Goal: Information Seeking & Learning: Learn about a topic

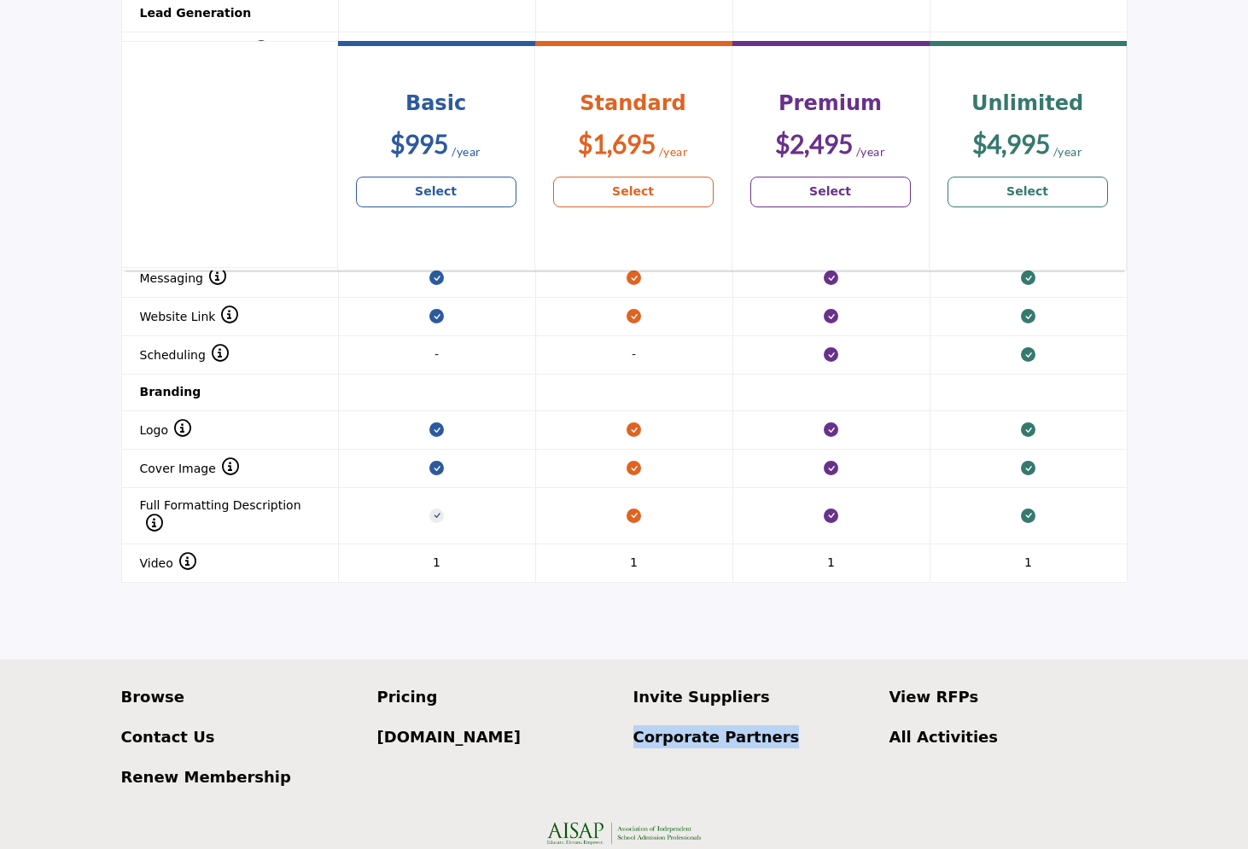
scroll to position [1829, 0]
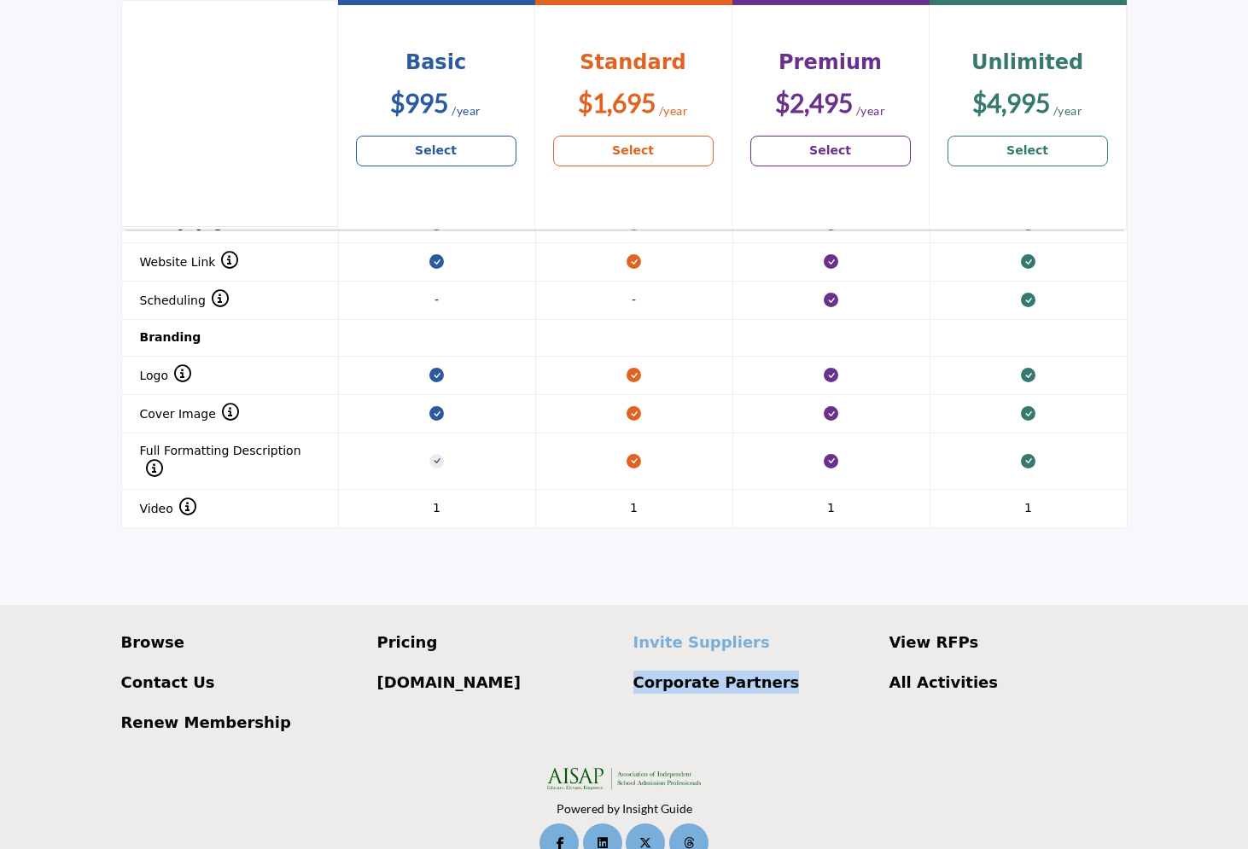
click at [700, 631] on p "Invite Suppliers" at bounding box center [752, 642] width 238 height 23
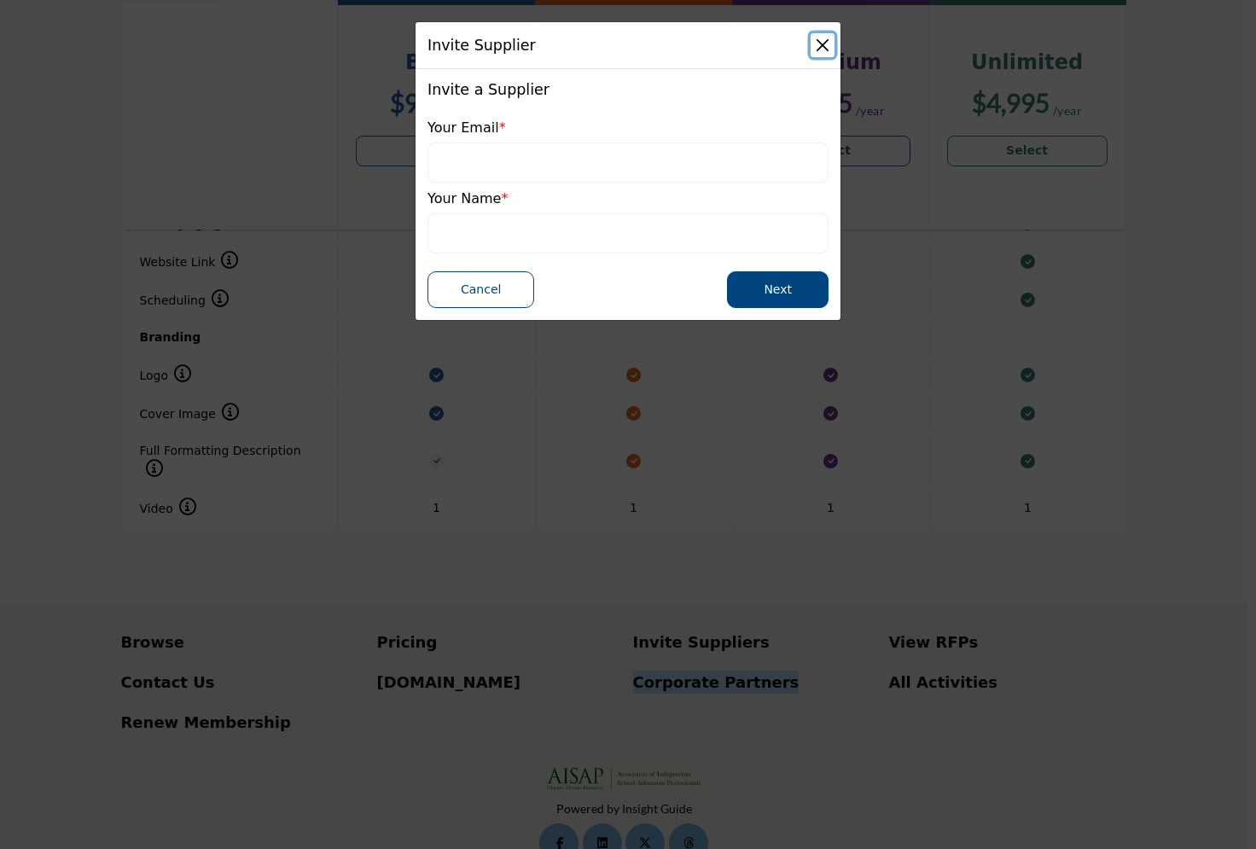
click at [818, 44] on button "Close" at bounding box center [823, 45] width 24 height 24
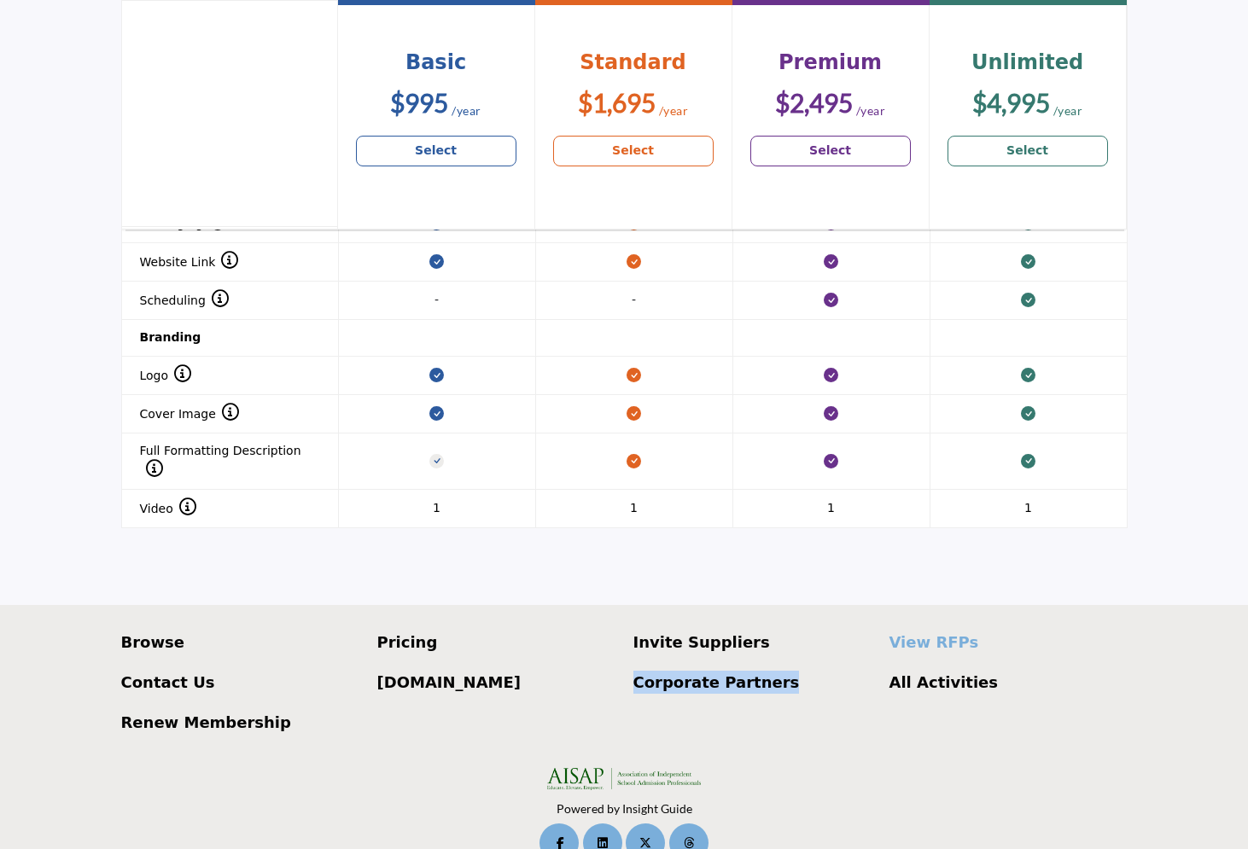
click at [911, 631] on p "View RFPs" at bounding box center [1008, 642] width 238 height 23
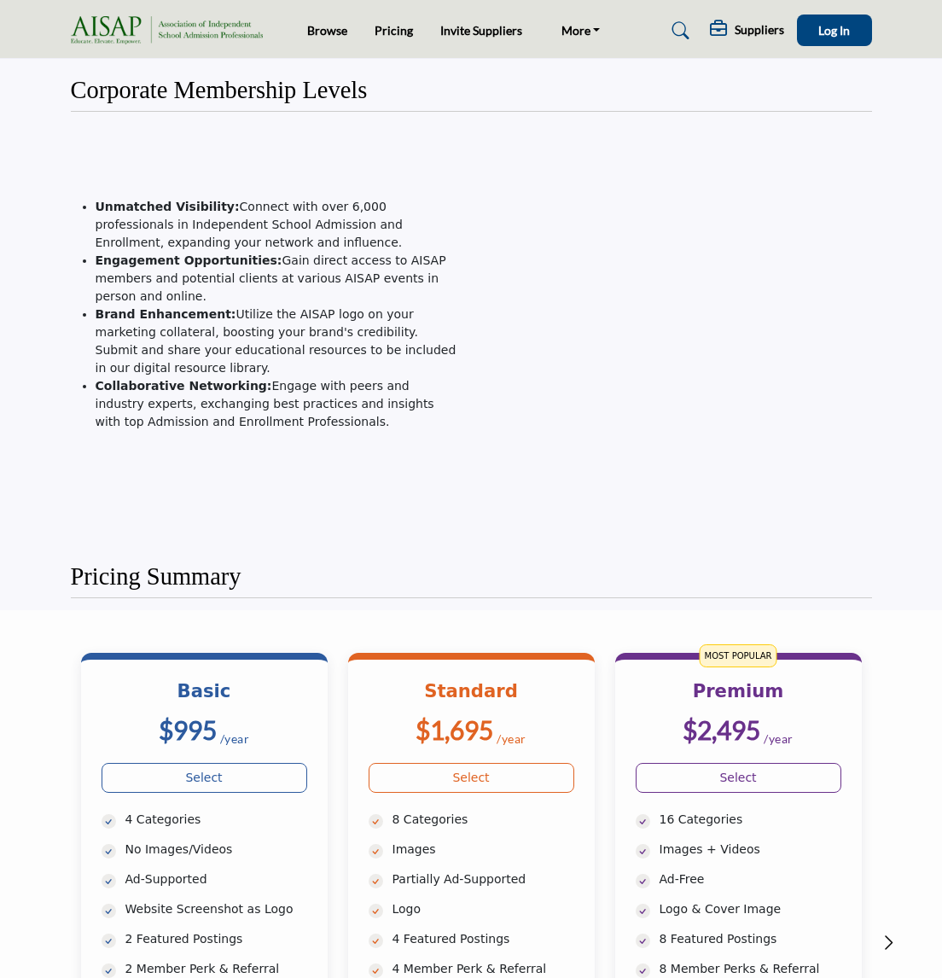
drag, startPoint x: 415, startPoint y: 629, endPoint x: 416, endPoint y: 690, distance: 61.4
click at [415, 631] on div "Basic $995 /year Select 4 Categories" at bounding box center [471, 925] width 801 height 630
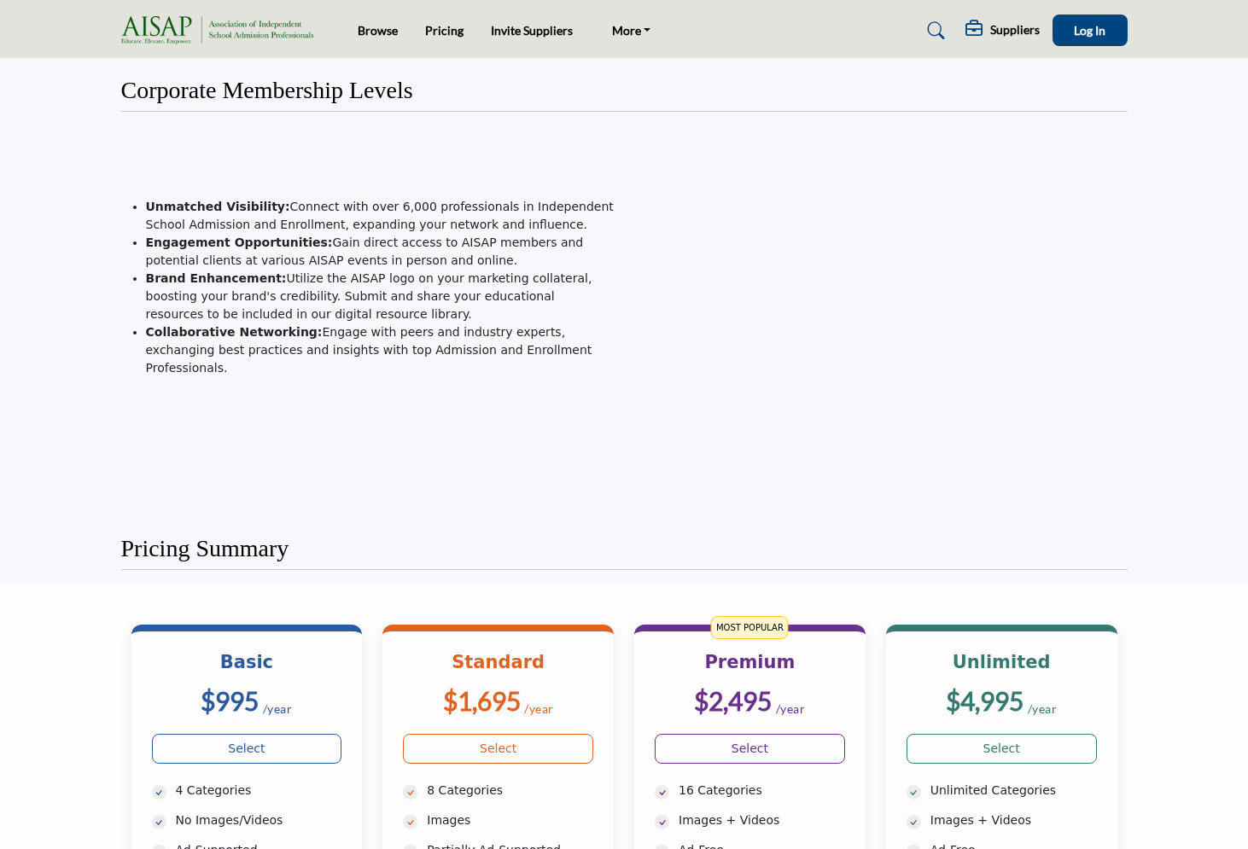
click at [941, 32] on h5 "Suppliers" at bounding box center [1014, 29] width 49 height 15
click at [941, 26] on icon at bounding box center [975, 28] width 20 height 17
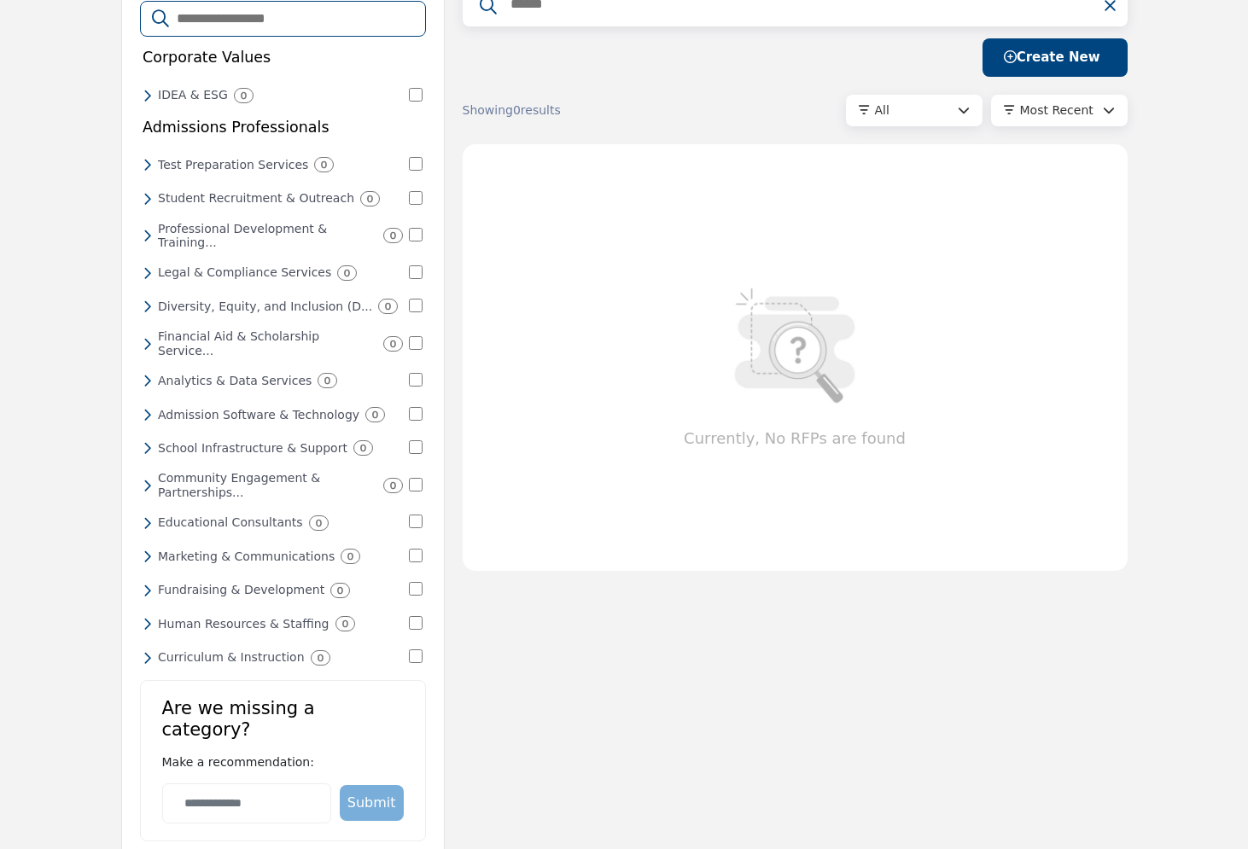
scroll to position [101, 0]
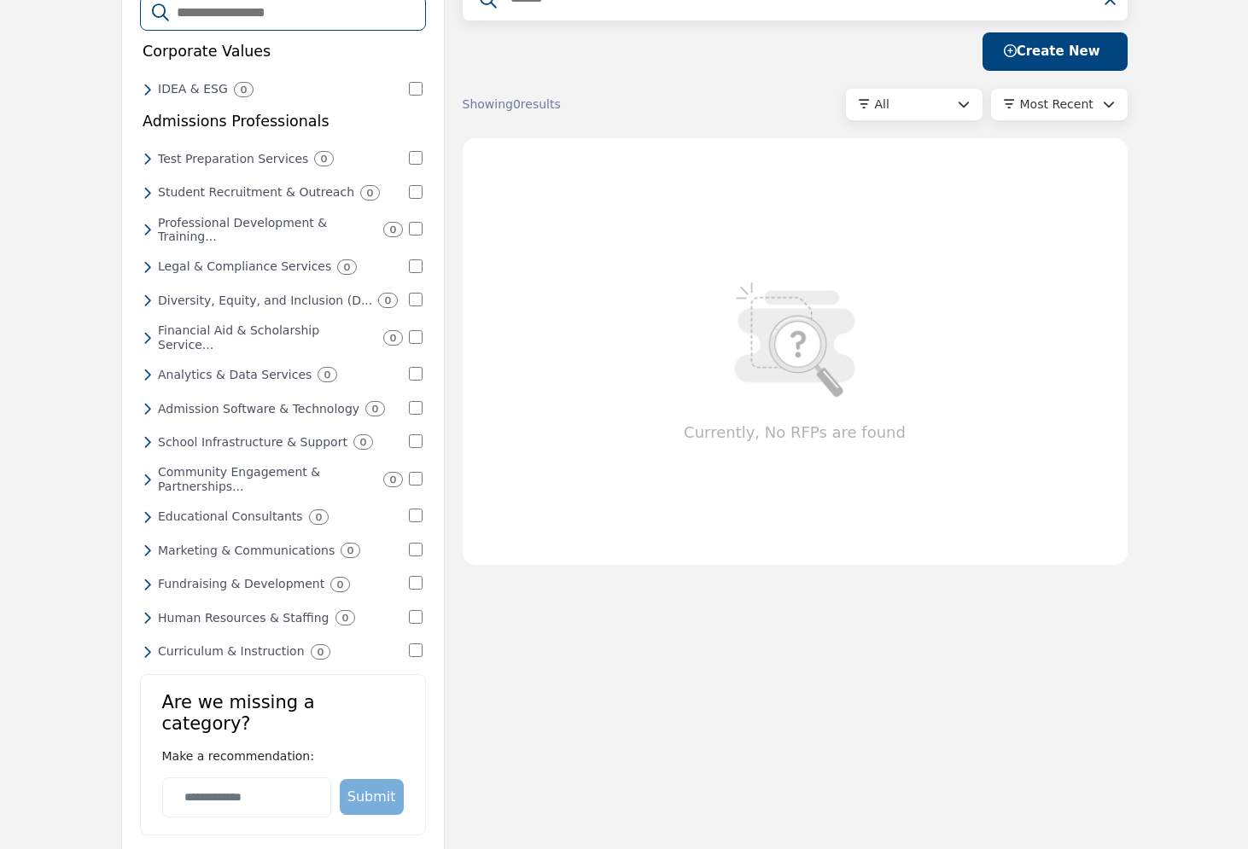
click at [218, 544] on h6 "Marketing & Communications" at bounding box center [246, 551] width 177 height 15
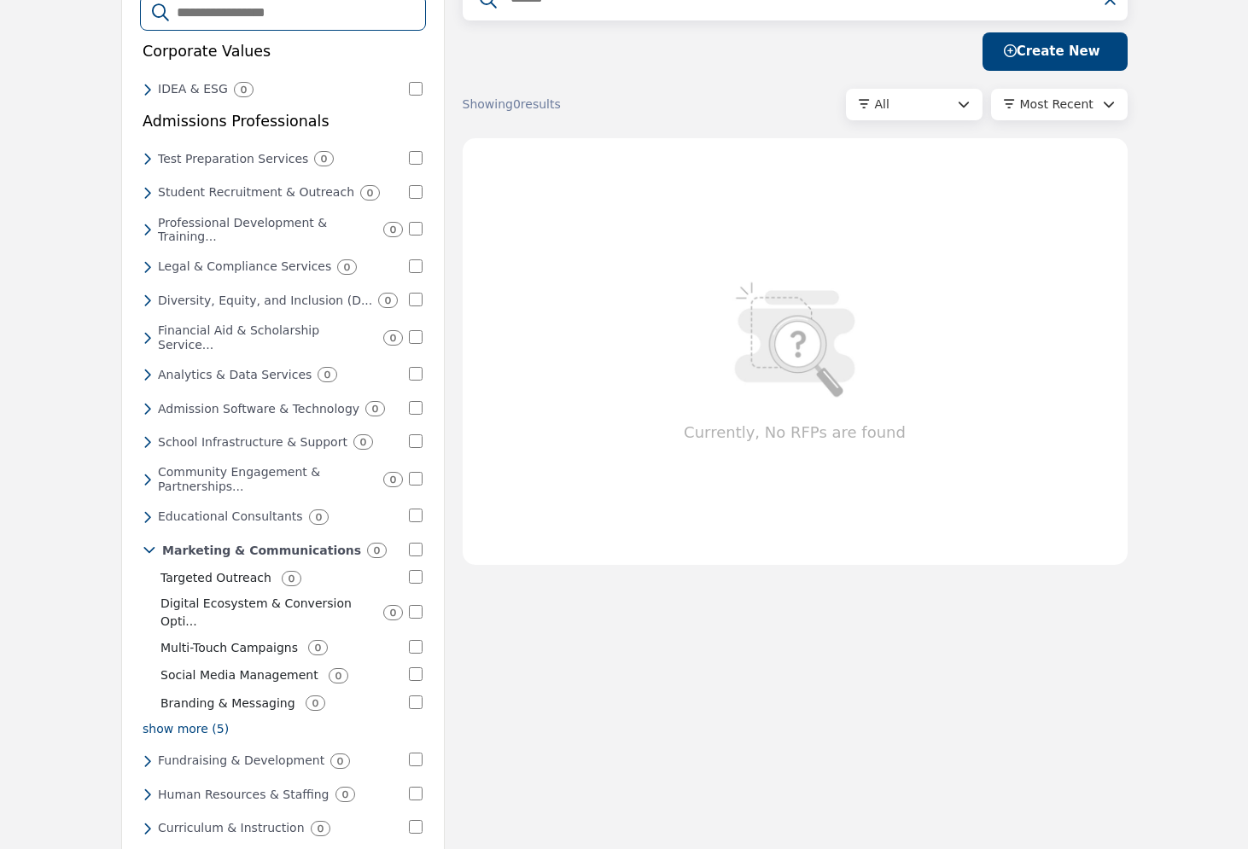
click at [280, 544] on h6 "Marketing & Communications" at bounding box center [261, 551] width 199 height 15
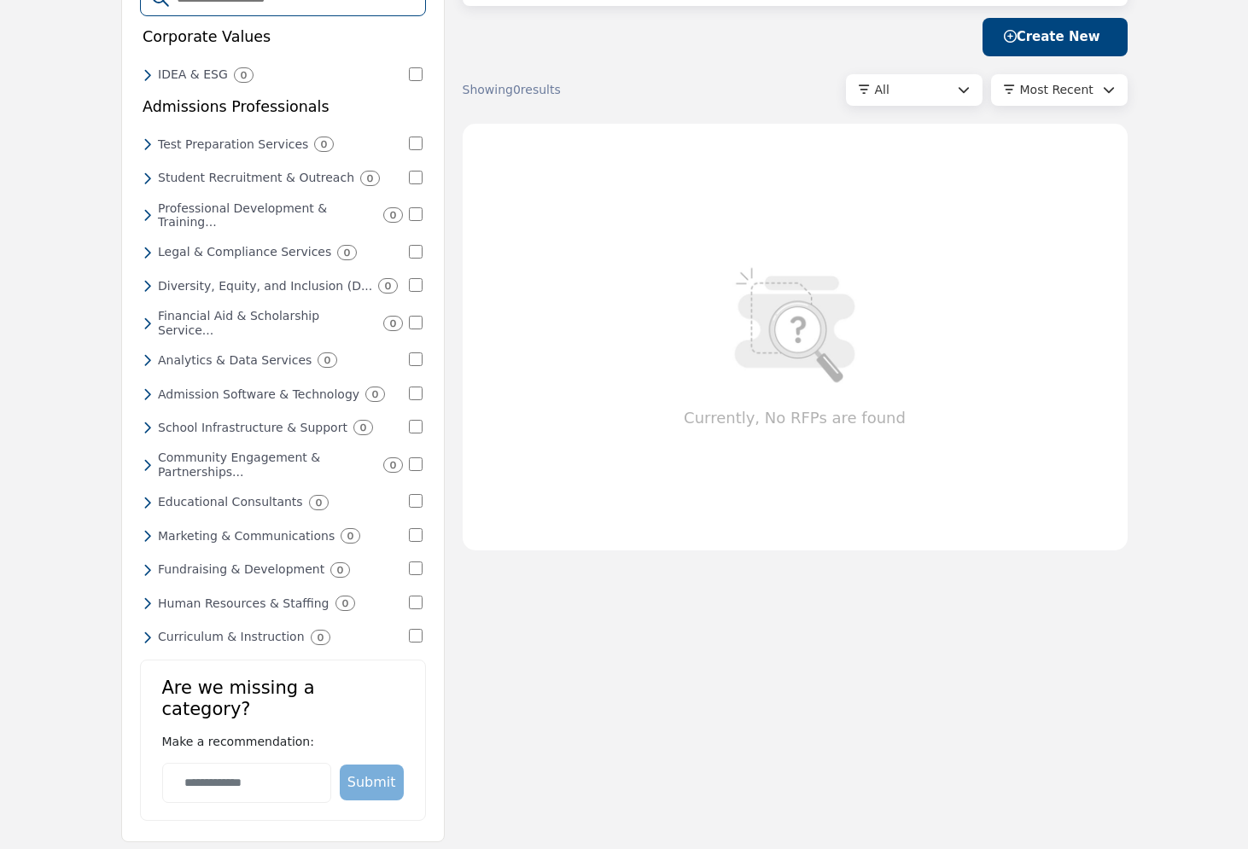
scroll to position [0, 0]
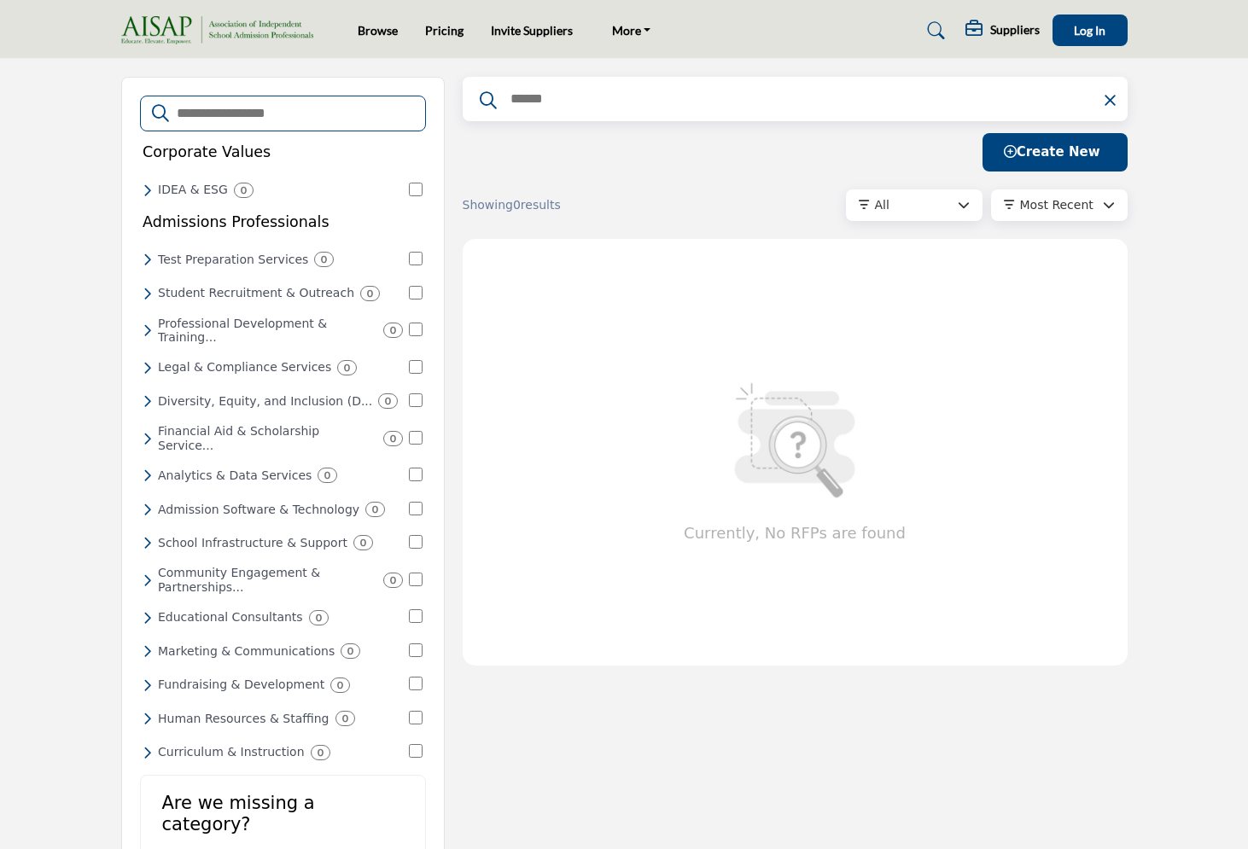
click at [239, 115] on input "Search Categories" at bounding box center [294, 113] width 239 height 22
click at [1085, 29] on span "Log In" at bounding box center [1090, 30] width 32 height 15
